Goal: Complete application form

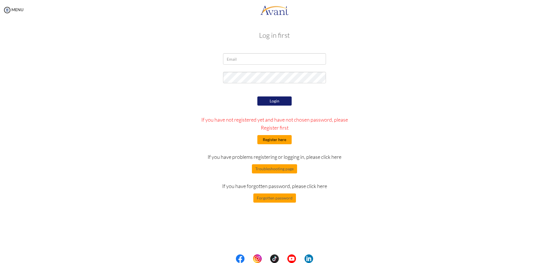
click at [279, 140] on button "Register here" at bounding box center [275, 139] width 34 height 9
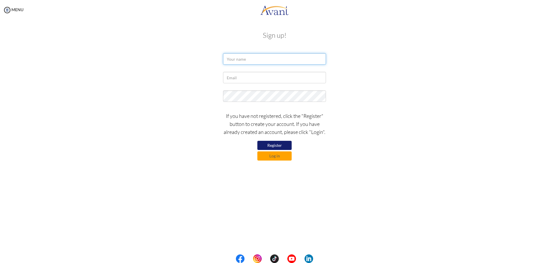
click at [239, 58] on input "text" at bounding box center [274, 58] width 103 height 11
type input "Ceasarea May Pavillar Deduro"
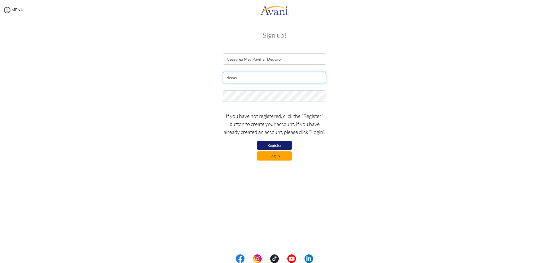
type input "[EMAIL_ADDRESS][DOMAIN_NAME]"
click at [283, 144] on button "Register" at bounding box center [275, 145] width 34 height 9
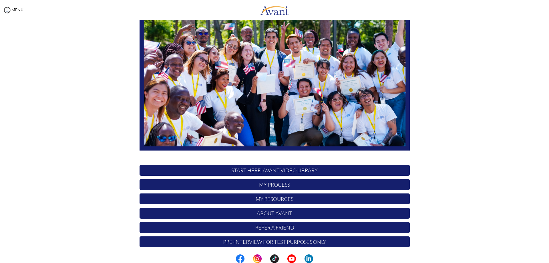
scroll to position [55, 0]
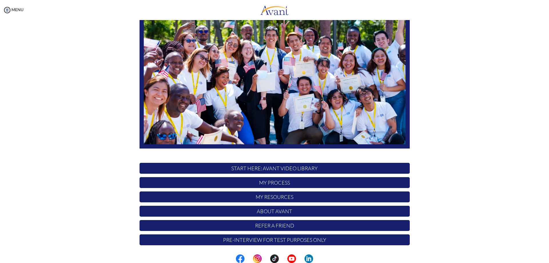
click at [252, 182] on p "My Process" at bounding box center [275, 182] width 270 height 11
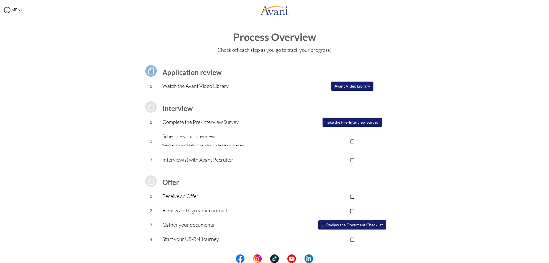
click at [361, 86] on button "Avant Video Library" at bounding box center [352, 86] width 42 height 9
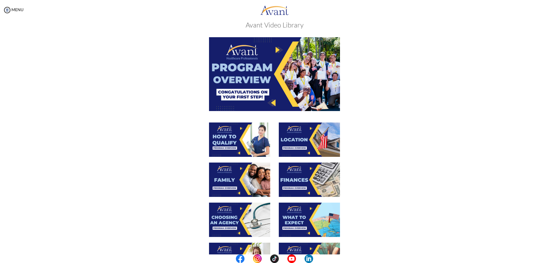
scroll to position [0, 0]
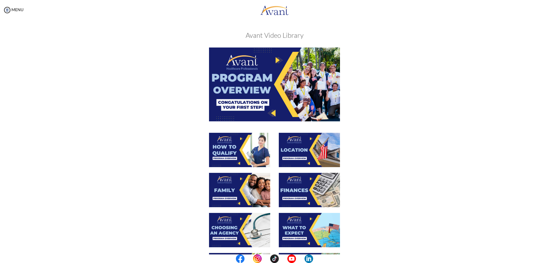
click at [266, 68] on img at bounding box center [274, 85] width 131 height 74
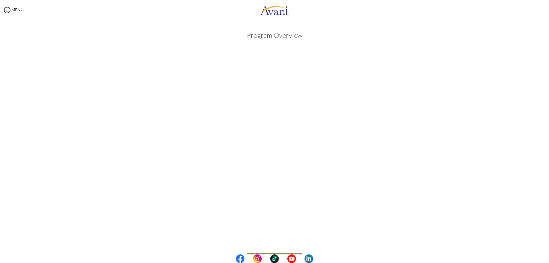
scroll to position [19, 0]
click at [279, 238] on body "Maintenance break. Please come back in 2 hours. MENU My Status What is the next…" at bounding box center [274, 131] width 549 height 263
click at [274, 240] on button "Back to Avant Video Library" at bounding box center [275, 239] width 56 height 9
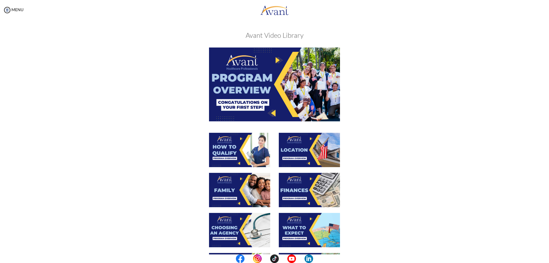
click at [237, 151] on img at bounding box center [239, 150] width 61 height 34
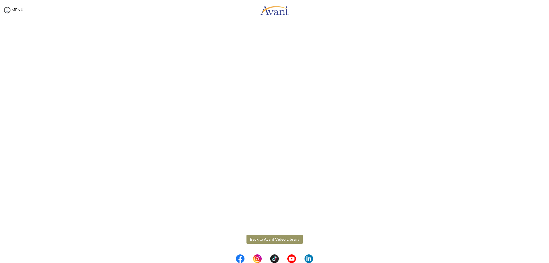
click at [265, 238] on body "Maintenance break. Please come back in 2 hours. MENU My Status What is the next…" at bounding box center [274, 131] width 549 height 263
click at [272, 240] on button "Back to Avant Video Library" at bounding box center [275, 239] width 56 height 9
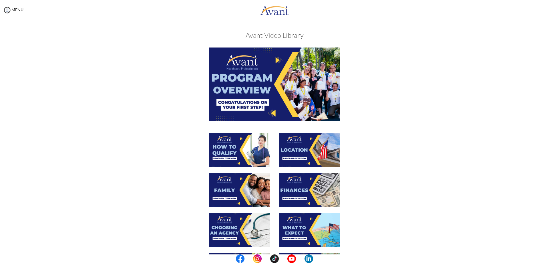
click at [302, 148] on img at bounding box center [309, 150] width 61 height 34
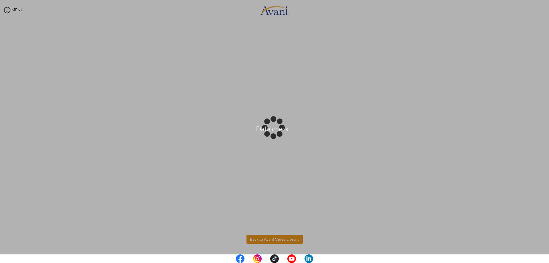
click at [263, 237] on body "Data check... Maintenance break. Please come back in 2 hours. MENU My Status Wh…" at bounding box center [274, 131] width 549 height 263
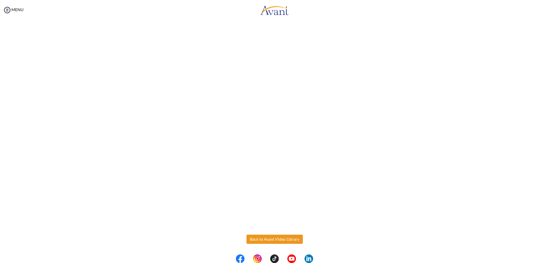
click at [263, 237] on button "Back to Avant Video Library" at bounding box center [275, 239] width 56 height 9
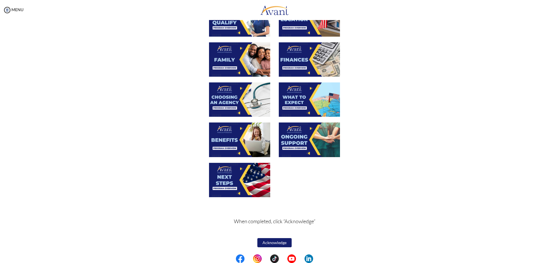
scroll to position [45, 0]
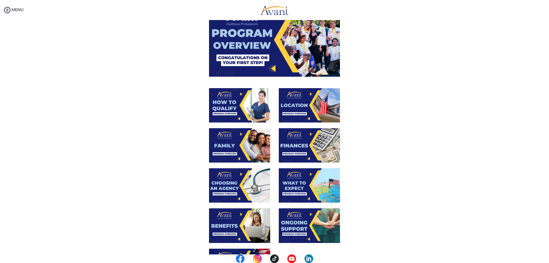
click at [228, 143] on img at bounding box center [239, 145] width 61 height 34
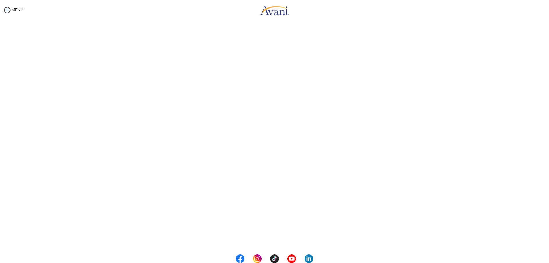
scroll to position [80, 0]
click at [261, 238] on body "Maintenance break. Please come back in 2 hours. MENU My Status What is the next…" at bounding box center [274, 131] width 549 height 263
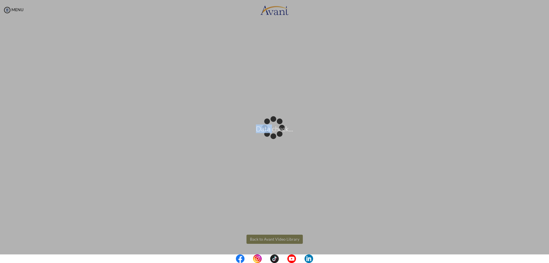
click at [271, 136] on div "Data check..." at bounding box center [275, 132] width 8 height 8
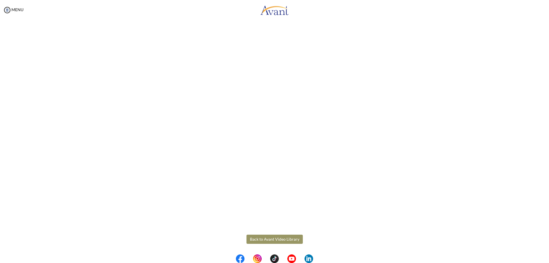
click at [282, 240] on button "Back to Avant Video Library" at bounding box center [275, 239] width 56 height 9
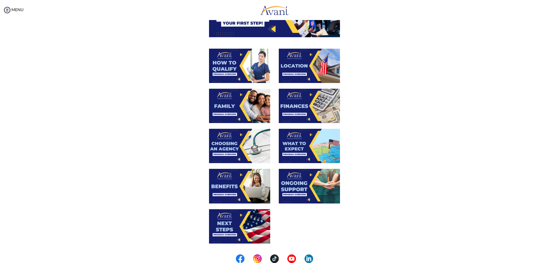
scroll to position [86, 0]
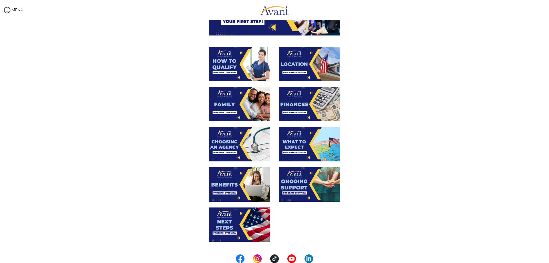
click at [302, 113] on img at bounding box center [309, 104] width 61 height 34
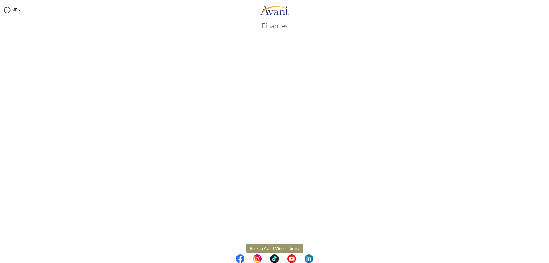
scroll to position [19, 0]
click at [277, 240] on body "Maintenance break. Please come back in 2 hours. MENU My Status What is the next…" at bounding box center [274, 131] width 549 height 263
click at [277, 240] on button "Back to Avant Video Library" at bounding box center [275, 239] width 56 height 9
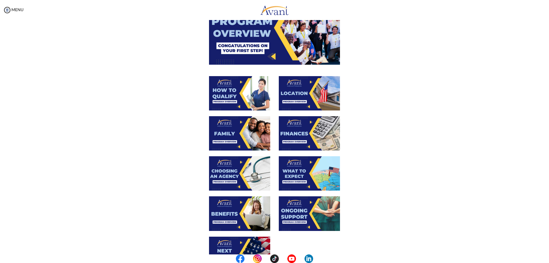
scroll to position [57, 0]
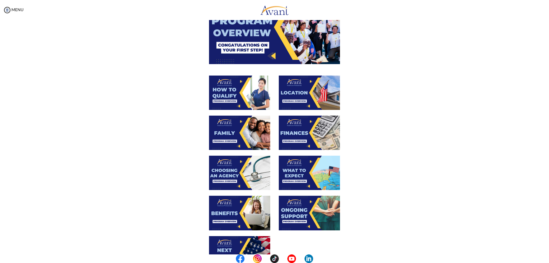
click at [239, 171] on img at bounding box center [239, 173] width 61 height 34
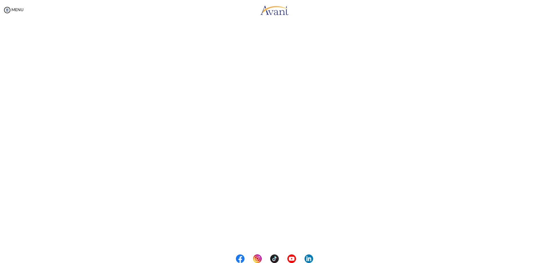
scroll to position [80, 0]
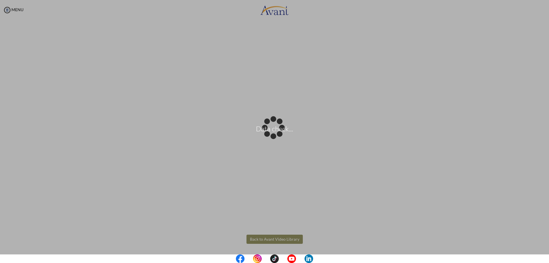
click at [277, 240] on body "Data check... Maintenance break. Please come back in 2 hours. MENU My Status Wh…" at bounding box center [274, 131] width 549 height 263
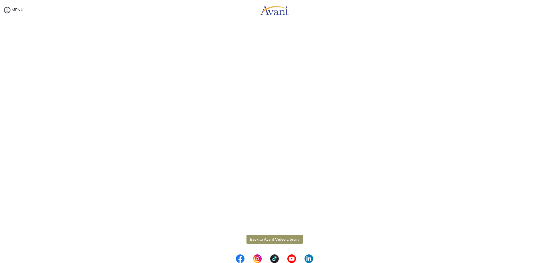
click at [277, 240] on button "Back to Avant Video Library" at bounding box center [275, 239] width 56 height 9
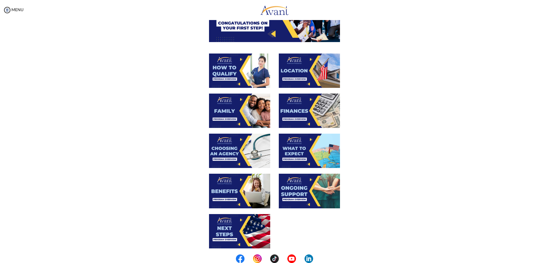
scroll to position [86, 0]
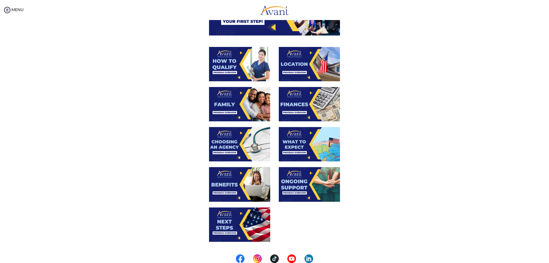
click at [296, 141] on img at bounding box center [309, 144] width 61 height 34
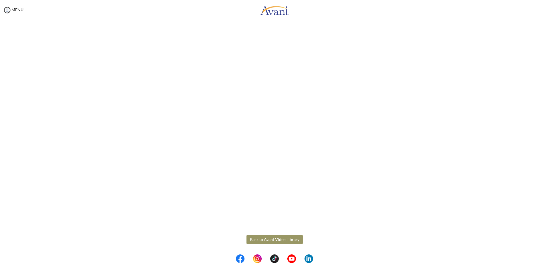
scroll to position [80, 0]
click at [252, 240] on body "Maintenance break. Please come back in 2 hours. MENU My Status What is the next…" at bounding box center [274, 131] width 549 height 263
click at [266, 242] on button "Back to Avant Video Library" at bounding box center [275, 239] width 56 height 9
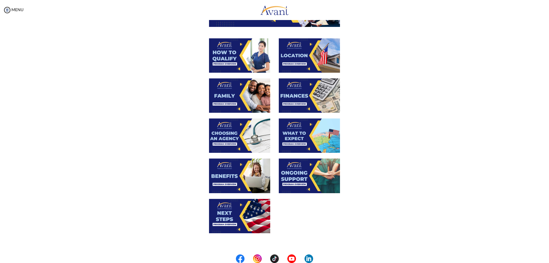
scroll to position [114, 0]
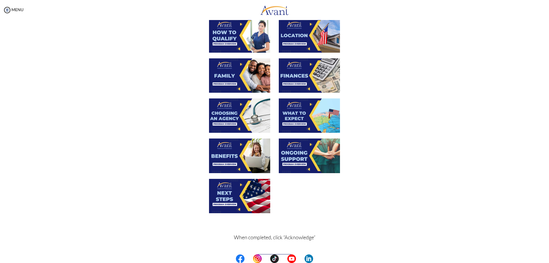
click at [235, 153] on img at bounding box center [239, 156] width 61 height 34
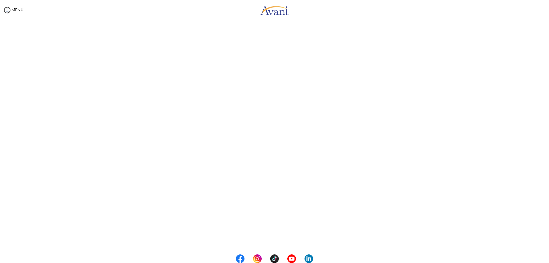
scroll to position [80, 0]
click at [265, 240] on body "Maintenance break. Please come back in 2 hours. MENU My Status What is the next…" at bounding box center [274, 131] width 549 height 263
click at [259, 240] on button "Back to Avant Video Library" at bounding box center [275, 239] width 56 height 9
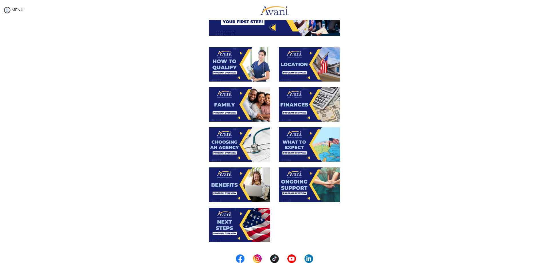
scroll to position [86, 0]
click at [314, 187] on img at bounding box center [309, 184] width 61 height 34
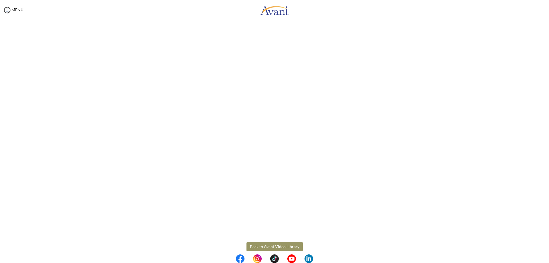
scroll to position [80, 0]
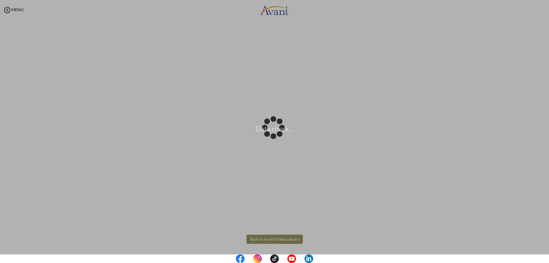
click at [260, 239] on body "Data check... Maintenance break. Please come back in 2 hours. MENU My Status Wh…" at bounding box center [274, 131] width 549 height 263
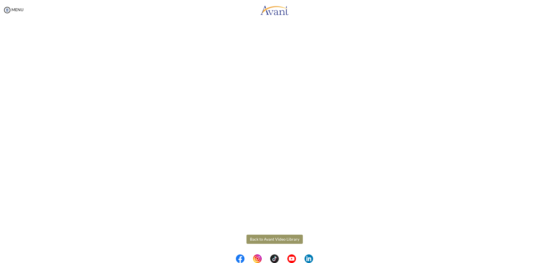
click at [260, 240] on button "Back to Avant Video Library" at bounding box center [275, 239] width 56 height 9
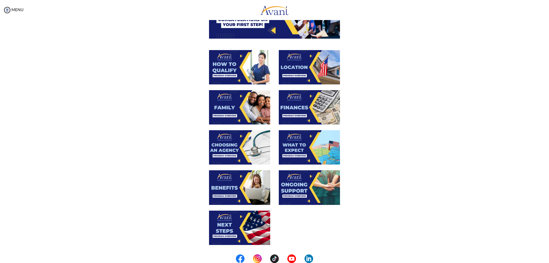
scroll to position [86, 0]
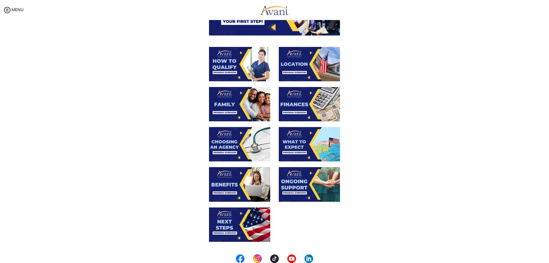
click at [223, 221] on img at bounding box center [239, 224] width 61 height 34
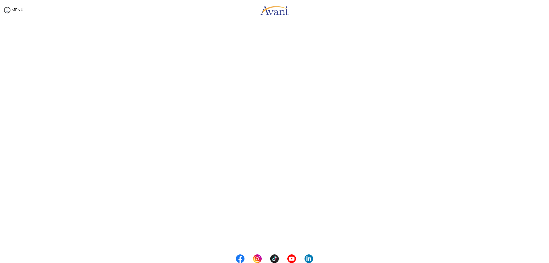
scroll to position [80, 0]
click at [251, 240] on body "Maintenance break. Please come back in 2 hours. MENU My Status What is the next…" at bounding box center [274, 131] width 549 height 263
click at [251, 240] on button "Back to Avant Video Library" at bounding box center [275, 239] width 56 height 9
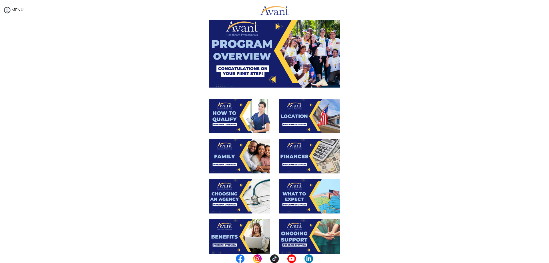
scroll to position [131, 0]
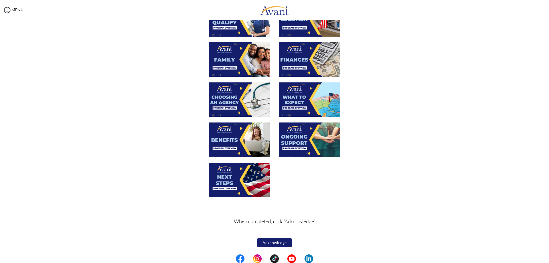
click at [268, 245] on button "Acknowledge" at bounding box center [275, 242] width 34 height 9
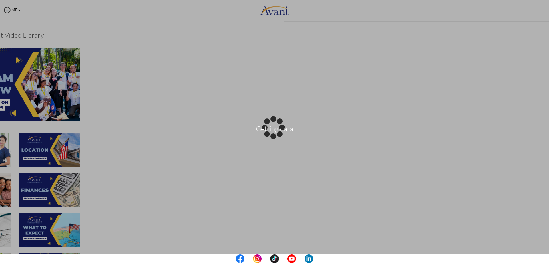
scroll to position [0, 0]
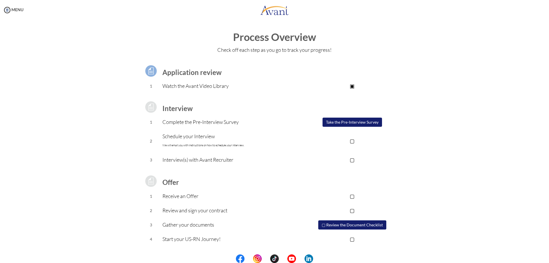
click at [362, 122] on button "Take the Pre-Interview Survey" at bounding box center [353, 122] width 60 height 9
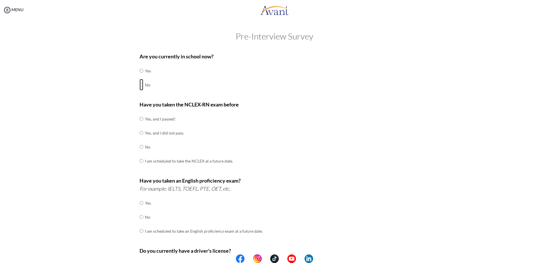
click at [140, 83] on input "radio" at bounding box center [142, 84] width 4 height 11
radio input "true"
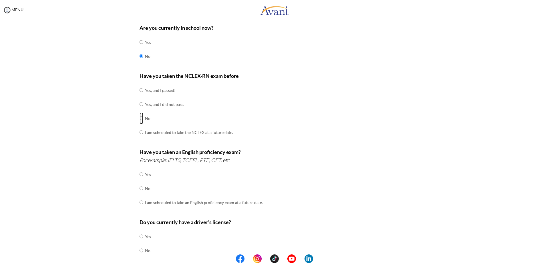
click at [140, 118] on input "radio" at bounding box center [142, 117] width 4 height 11
radio input "true"
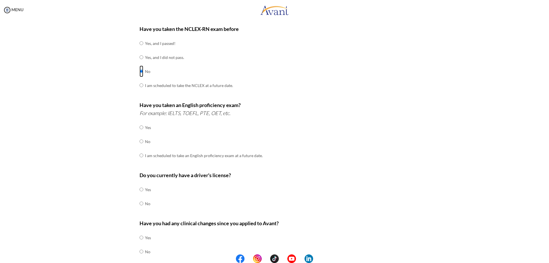
scroll to position [103, 0]
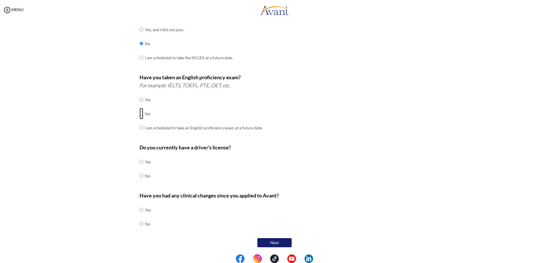
click at [140, 113] on input "radio" at bounding box center [142, 113] width 4 height 11
radio input "true"
click at [140, 175] on input "radio" at bounding box center [142, 175] width 4 height 11
radio input "true"
click at [140, 224] on input "radio" at bounding box center [142, 223] width 4 height 11
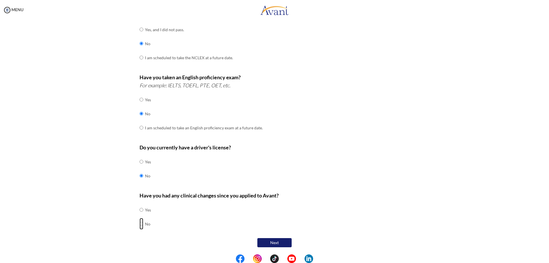
radio input "true"
click at [269, 242] on button "Next" at bounding box center [275, 242] width 34 height 9
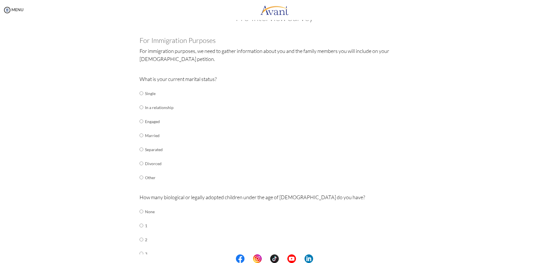
scroll to position [29, 0]
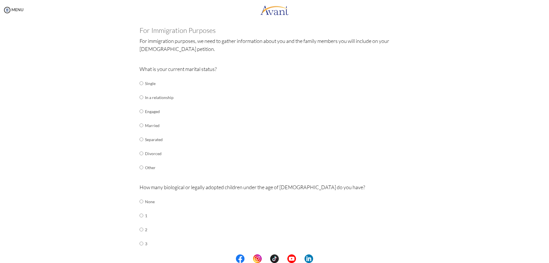
click at [143, 86] on td at bounding box center [144, 83] width 2 height 14
click at [140, 82] on input "radio" at bounding box center [142, 83] width 4 height 11
radio input "true"
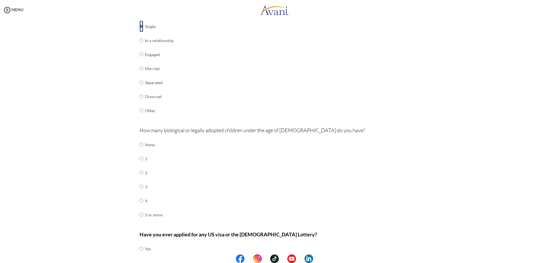
scroll to position [86, 0]
click at [140, 145] on input "radio" at bounding box center [142, 144] width 4 height 11
radio input "true"
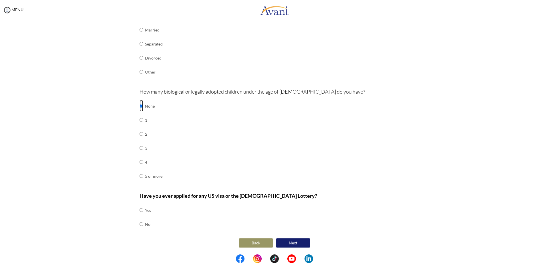
scroll to position [124, 0]
click at [140, 224] on input "radio" at bounding box center [142, 223] width 4 height 11
radio input "true"
click at [294, 242] on button "Next" at bounding box center [293, 242] width 34 height 9
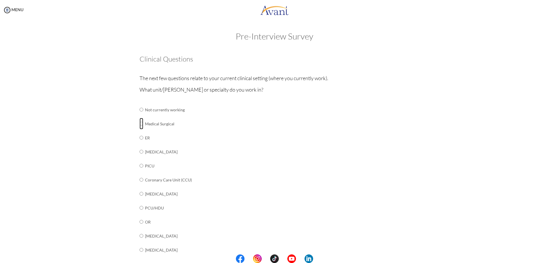
click at [140, 125] on input "radio" at bounding box center [142, 123] width 4 height 11
radio input "true"
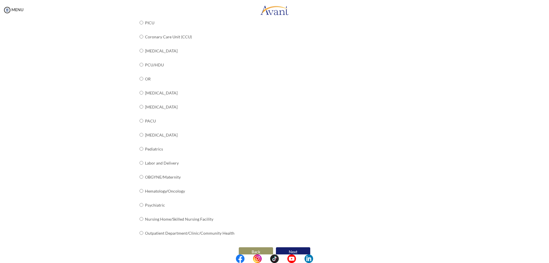
scroll to position [152, 0]
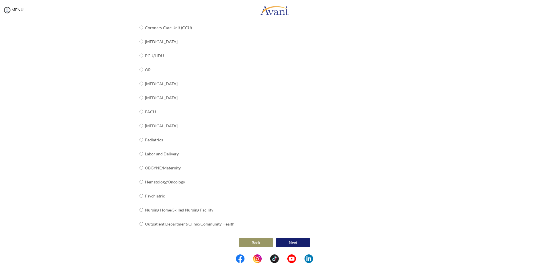
click at [287, 243] on button "Next" at bounding box center [293, 242] width 34 height 9
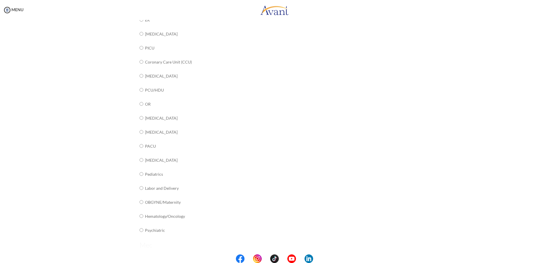
scroll to position [0, 0]
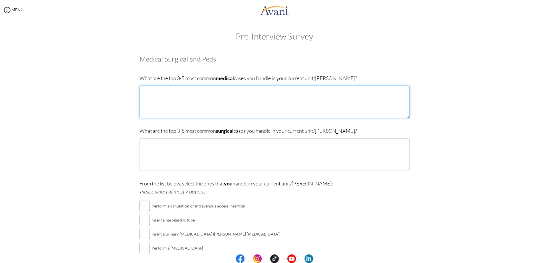
click at [223, 94] on textarea at bounding box center [275, 102] width 270 height 33
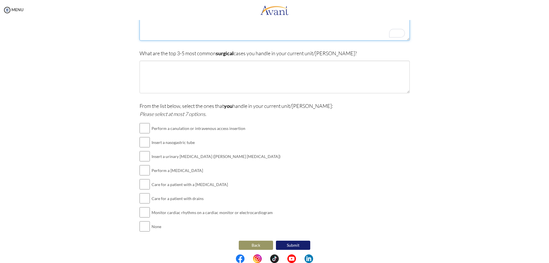
scroll to position [80, 0]
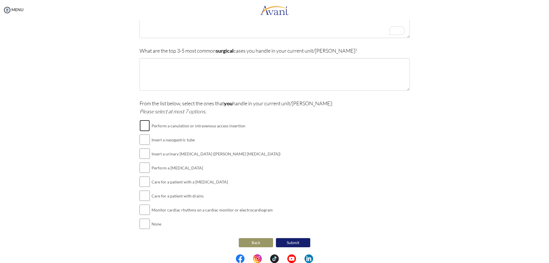
click at [141, 127] on input "checkbox" at bounding box center [145, 125] width 10 height 11
checkbox input "true"
click at [141, 142] on input "checkbox" at bounding box center [145, 139] width 10 height 11
checkbox input "true"
click at [141, 156] on input "checkbox" at bounding box center [145, 153] width 10 height 11
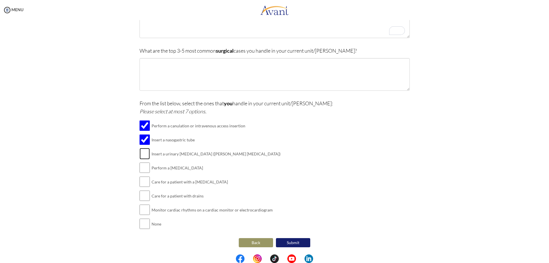
checkbox input "true"
click at [141, 170] on input "checkbox" at bounding box center [145, 167] width 10 height 11
checkbox input "true"
click at [141, 185] on input "checkbox" at bounding box center [145, 181] width 10 height 11
checkbox input "true"
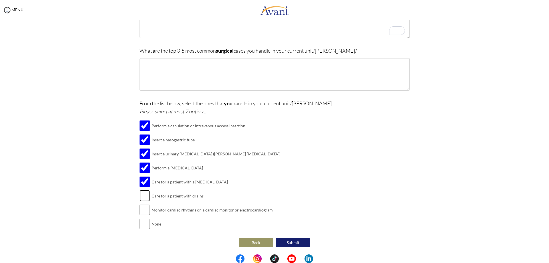
click at [144, 200] on input "checkbox" at bounding box center [145, 195] width 10 height 11
checkbox input "true"
click at [143, 211] on input "checkbox" at bounding box center [145, 209] width 10 height 11
checkbox input "true"
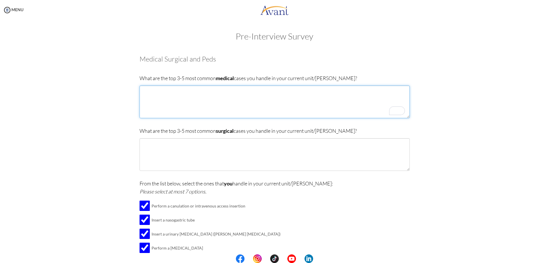
click at [170, 107] on textarea "To enrich screen reader interactions, please activate Accessibility in Grammarl…" at bounding box center [275, 102] width 270 height 33
click at [161, 90] on textarea "1." at bounding box center [275, 102] width 270 height 33
click at [151, 103] on textarea "1. [MEDICAL_DATA] 2. [MEDICAL_DATA] 3." at bounding box center [275, 102] width 270 height 33
type textarea "1. [MEDICAL_DATA] 2. [MEDICAL_DATA] 3. Cardiovascular Disease 4. [MEDICAL_DATA]…"
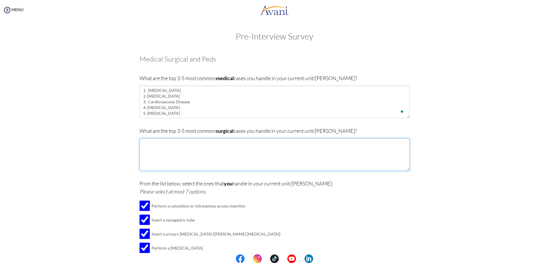
click at [158, 149] on textarea at bounding box center [275, 154] width 270 height 33
click at [170, 157] on textarea "To enrich screen reader interactions, please activate Accessibility in Grammarl…" at bounding box center [275, 154] width 270 height 33
type textarea "1. 2. 3. 4. 5."
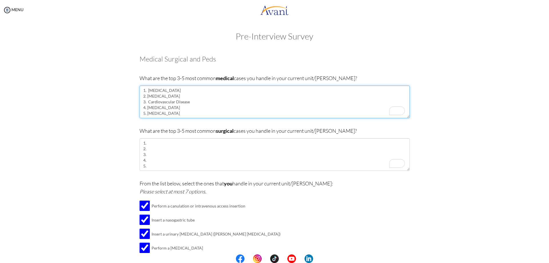
drag, startPoint x: 157, startPoint y: 102, endPoint x: 148, endPoint y: 104, distance: 9.4
click at [148, 104] on textarea "1. [MEDICAL_DATA] 2. [MEDICAL_DATA] 3. Cardiovascular Disease 4. [MEDICAL_DATA]…" at bounding box center [275, 102] width 270 height 33
type textarea "1. [MEDICAL_DATA] 2. [MEDICAL_DATA] 3. [MEDICAL_DATA] 4. [MEDICAL_DATA] 5. [MED…"
click at [183, 141] on body "Maintenance break. Please come back in 2 hours. MENU My Status What is the next…" at bounding box center [274, 131] width 549 height 263
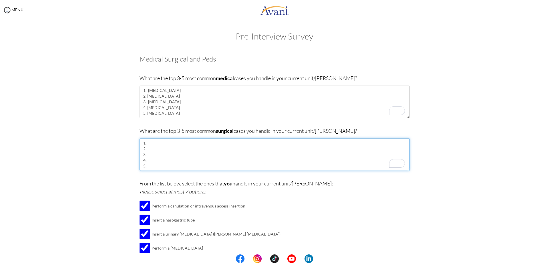
click at [151, 144] on textarea "1. 2. 3. 4. 5." at bounding box center [275, 154] width 270 height 33
click at [149, 149] on textarea "1. Open Reduction and [MEDICAL_DATA] 2. 3. 4. 5." at bounding box center [275, 154] width 270 height 33
click at [151, 153] on textarea "1. Open Reduction and [MEDICAL_DATA] 2. [MEDICAL_DATA] 3. 4. 5." at bounding box center [275, 154] width 270 height 33
click at [144, 160] on textarea "1. Open Reduction and [MEDICAL_DATA] 2. [MEDICAL_DATA] 3. [MEDICAL_DATA] 4. 5." at bounding box center [275, 154] width 270 height 33
drag, startPoint x: 150, startPoint y: 164, endPoint x: 139, endPoint y: 166, distance: 10.8
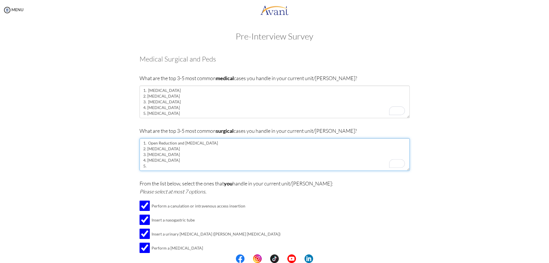
click at [140, 166] on textarea "1. Open Reduction and [MEDICAL_DATA] 2. [MEDICAL_DATA] 3. [MEDICAL_DATA] 4. [ME…" at bounding box center [275, 154] width 270 height 33
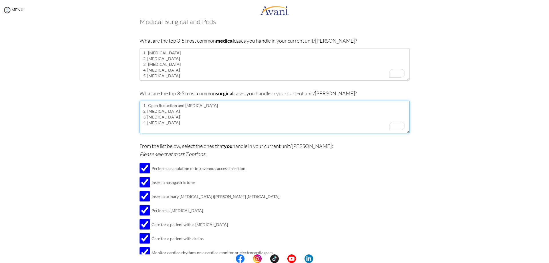
scroll to position [80, 0]
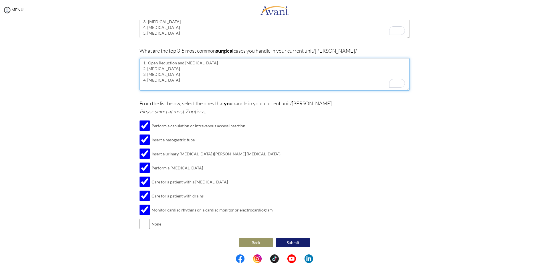
type textarea "1. Open Reduction and [MEDICAL_DATA] 2. [MEDICAL_DATA] 3. [MEDICAL_DATA] 4. [ME…"
click at [299, 244] on button "Submit" at bounding box center [293, 242] width 34 height 9
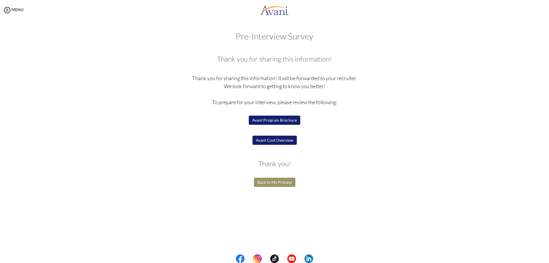
click at [256, 119] on button "Avant Program Brochure" at bounding box center [275, 120] width 52 height 9
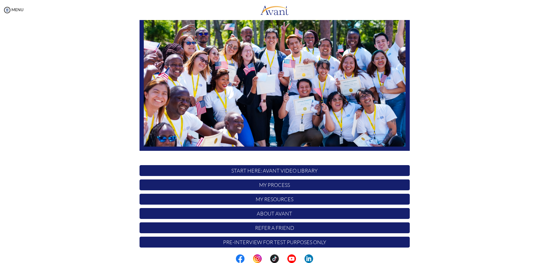
scroll to position [55, 0]
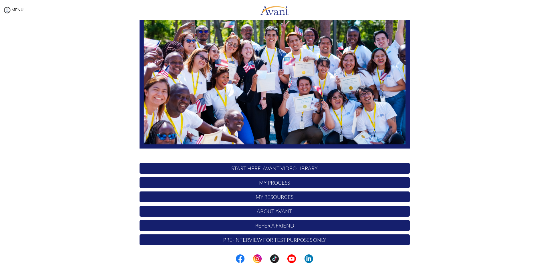
click at [290, 180] on p "My Process" at bounding box center [275, 182] width 270 height 11
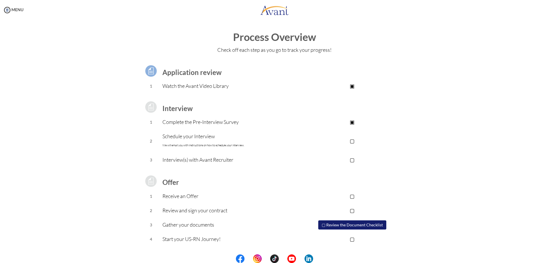
click at [200, 143] on p "Schedule your Interview We will email you with instructions on how to schedule …" at bounding box center [229, 140] width 133 height 17
